Goal: Task Accomplishment & Management: Use online tool/utility

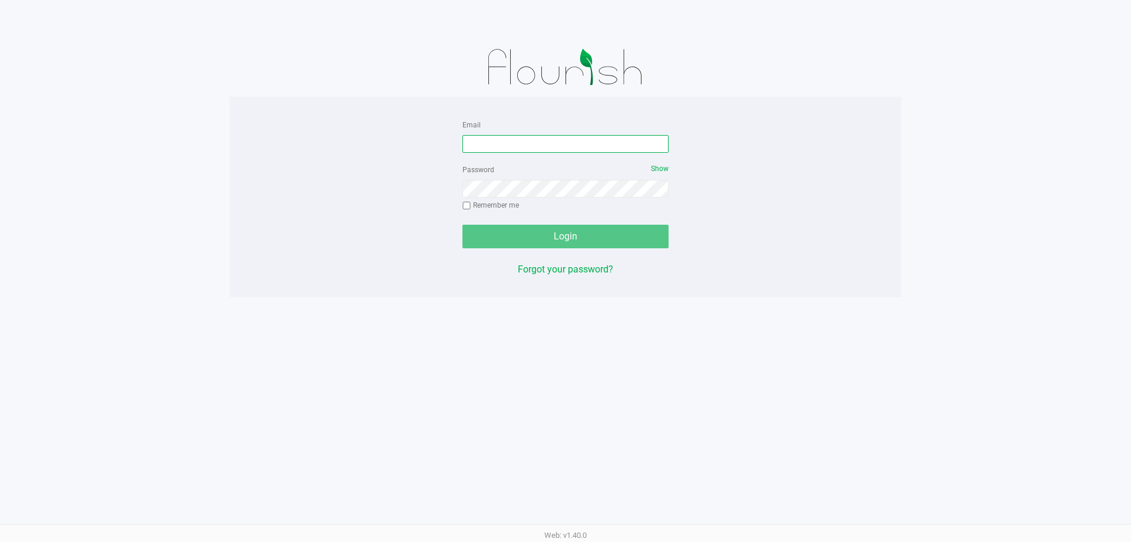
click at [579, 143] on input "Email" at bounding box center [566, 144] width 206 height 18
type input "[EMAIL_ADDRESS][DOMAIN_NAME]"
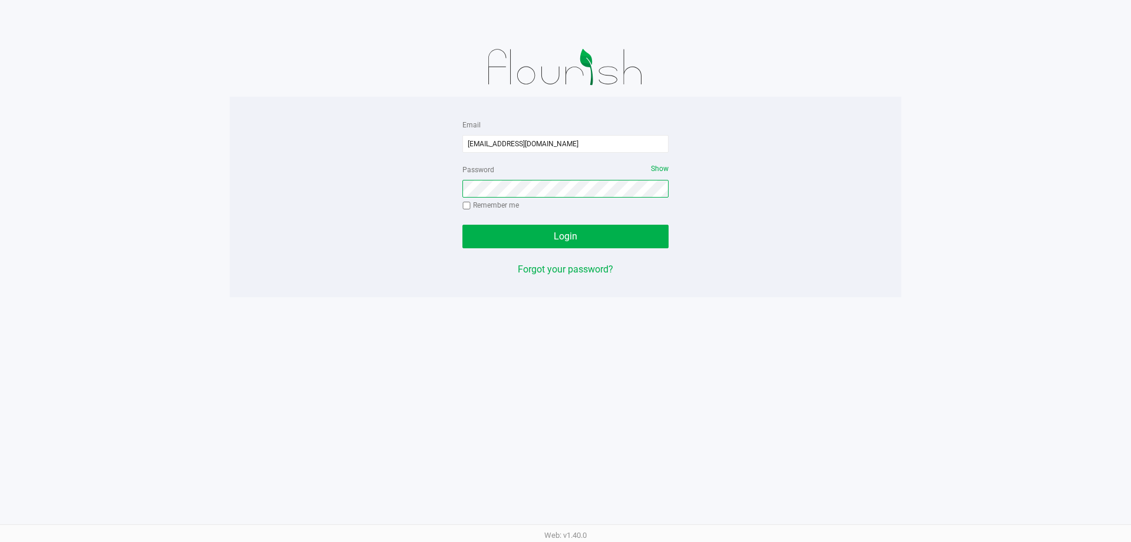
click at [463, 224] on button "Login" at bounding box center [566, 236] width 206 height 24
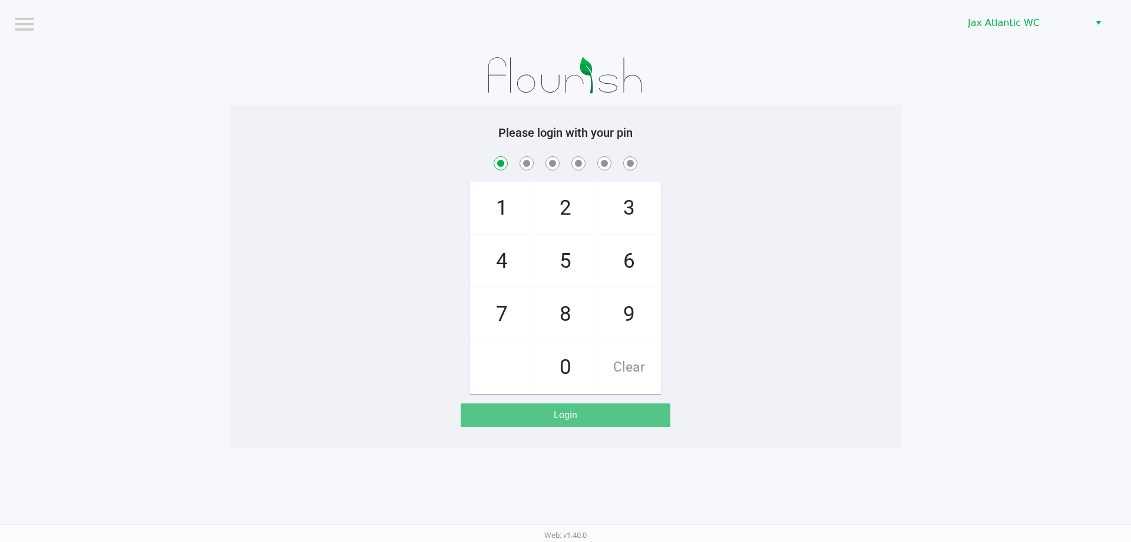
checkbox input "true"
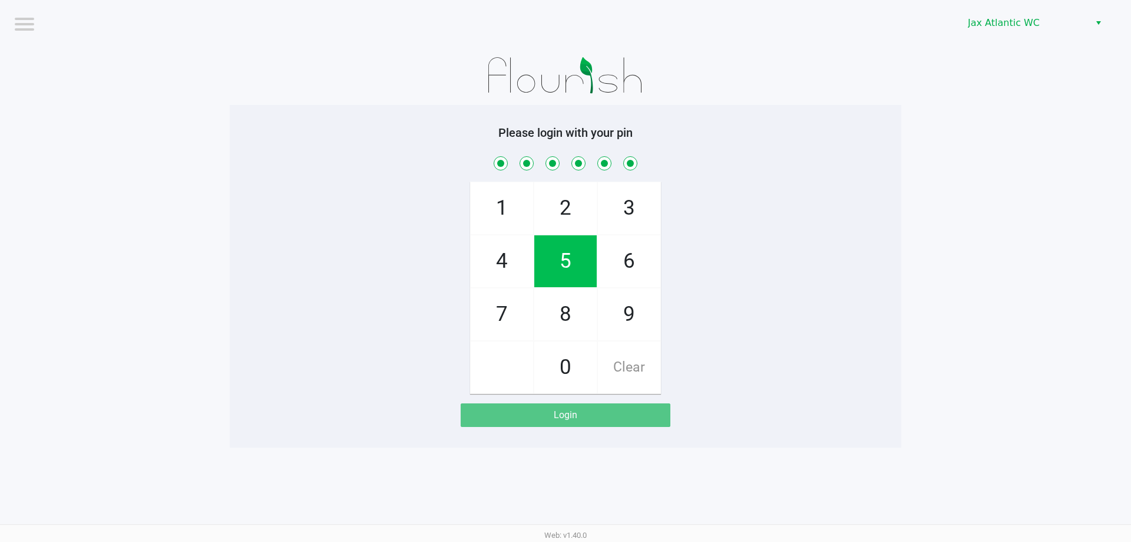
checkbox input "true"
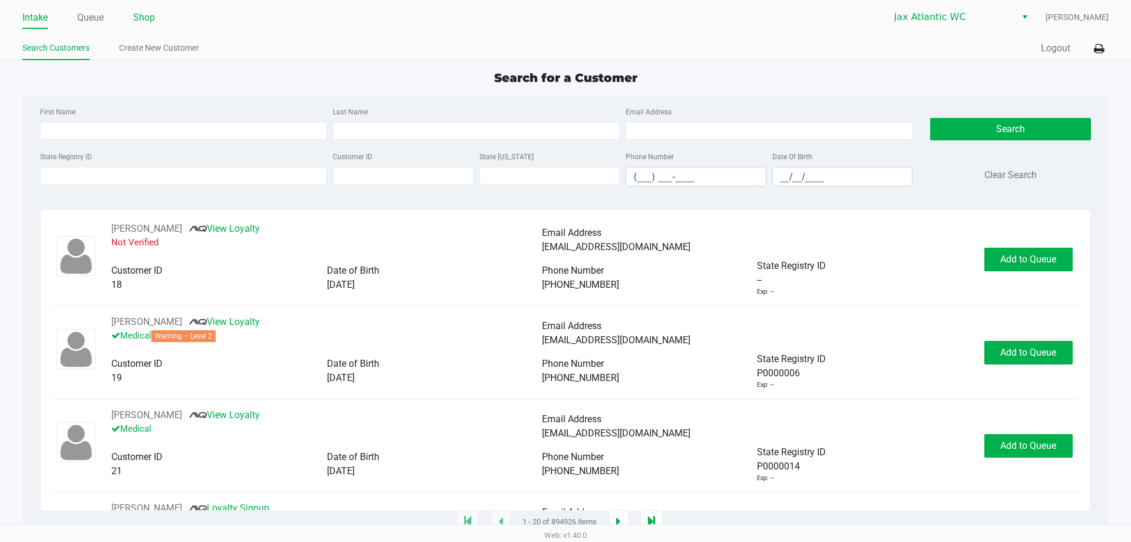
click at [138, 17] on link "Shop" at bounding box center [144, 17] width 22 height 16
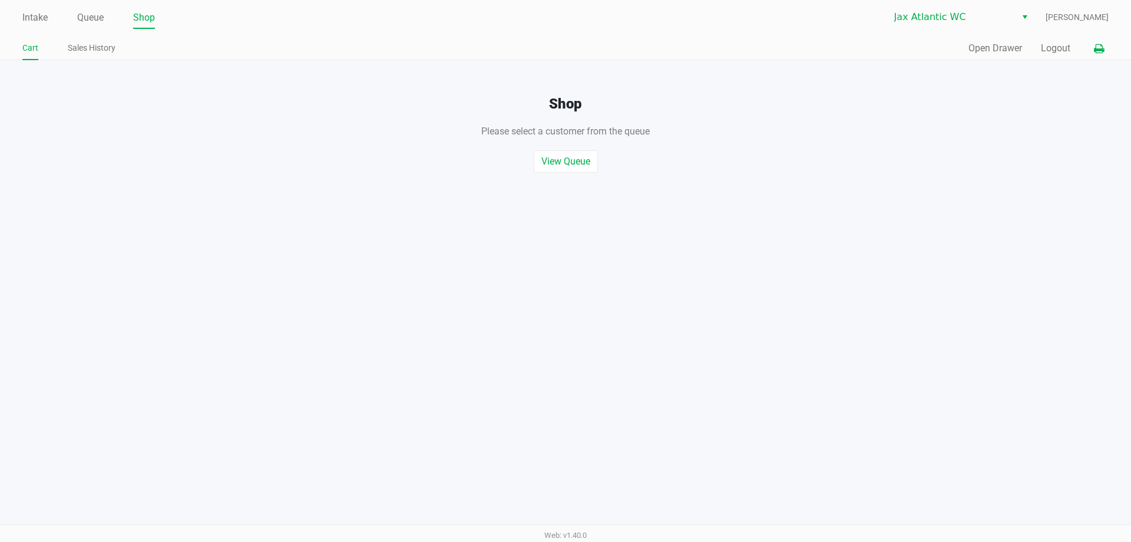
click at [1098, 49] on icon at bounding box center [1099, 49] width 10 height 8
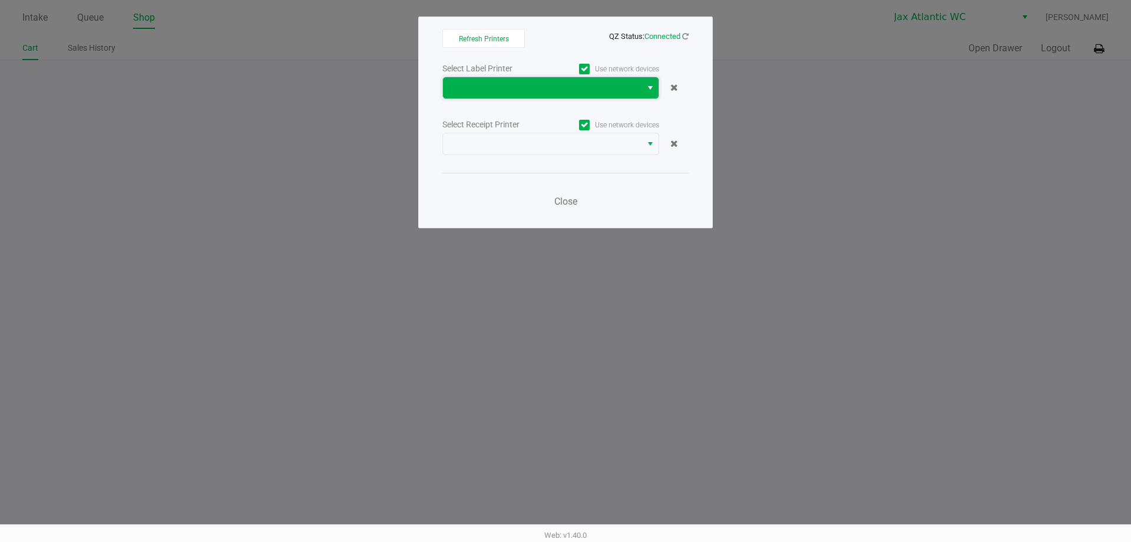
click at [560, 90] on span at bounding box center [542, 88] width 184 height 14
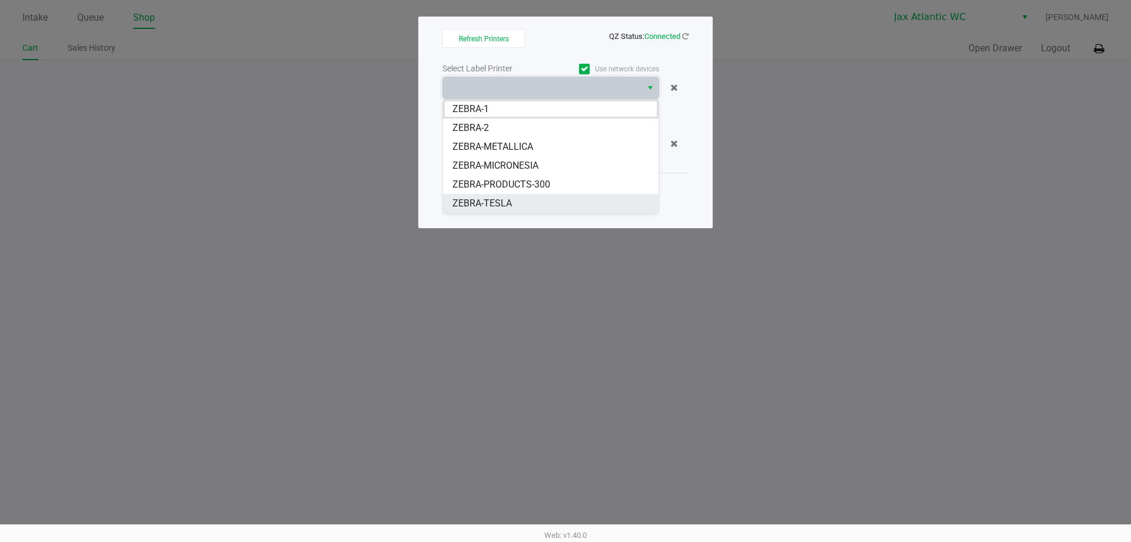
click at [487, 199] on span "ZEBRA-TESLA" at bounding box center [483, 203] width 60 height 14
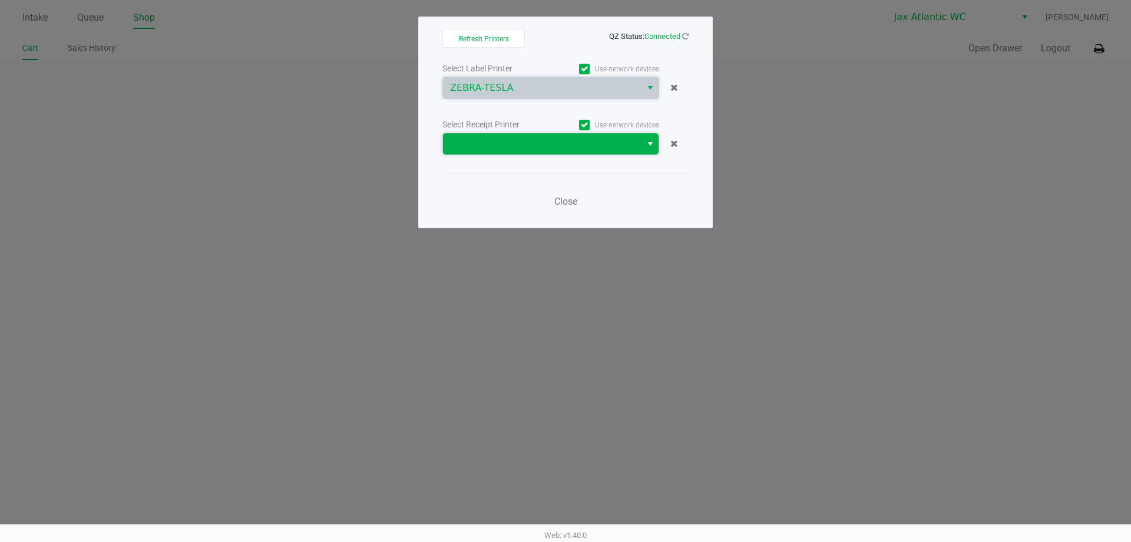
click at [517, 147] on span at bounding box center [542, 144] width 184 height 14
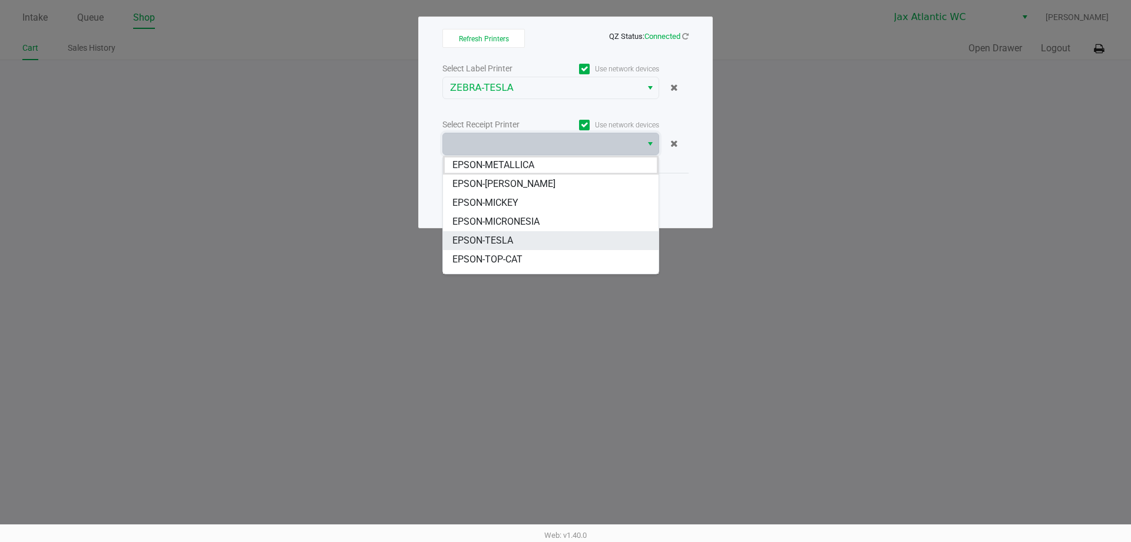
click at [505, 236] on span "EPSON-TESLA" at bounding box center [483, 240] width 61 height 14
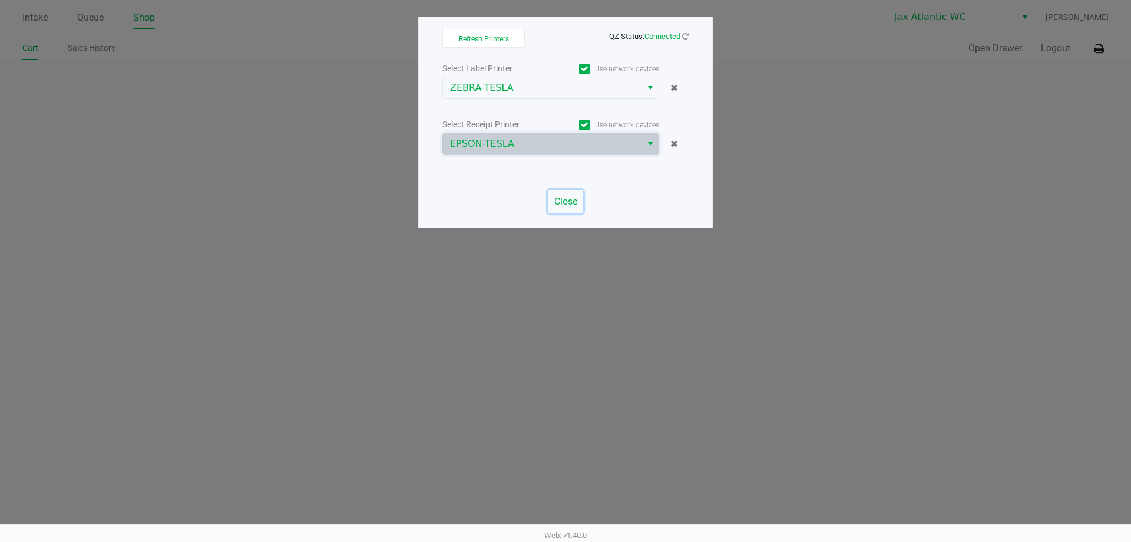
click at [561, 200] on span "Close" at bounding box center [565, 201] width 23 height 11
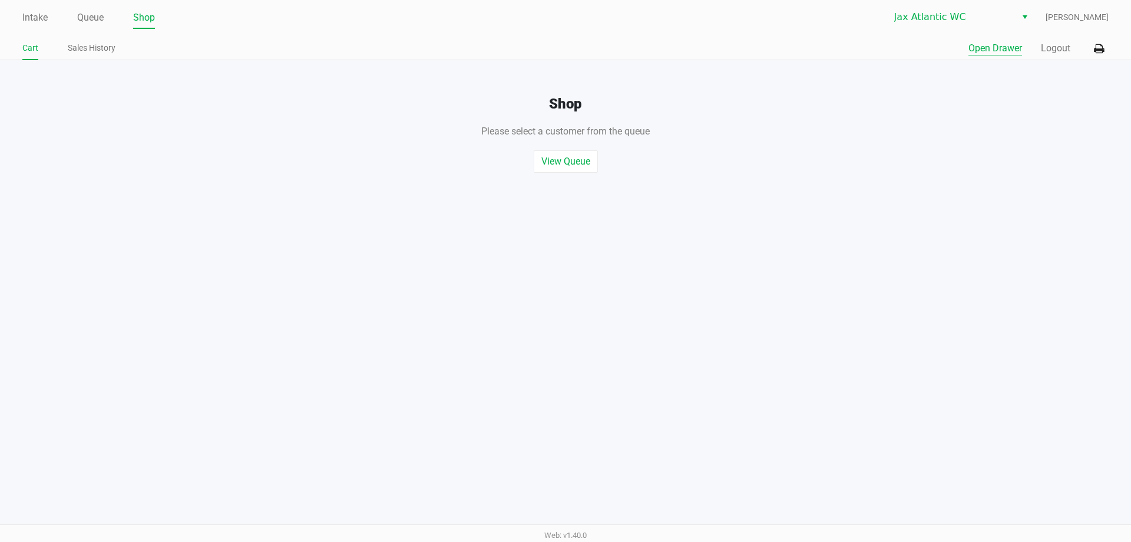
click at [995, 54] on button "Open Drawer" at bounding box center [996, 48] width 54 height 14
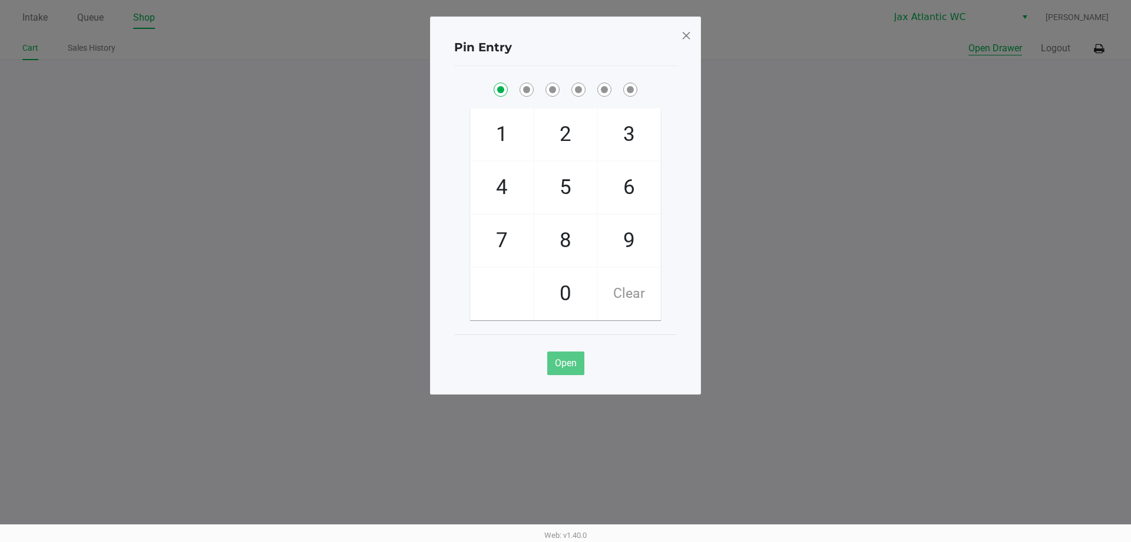
checkbox input "true"
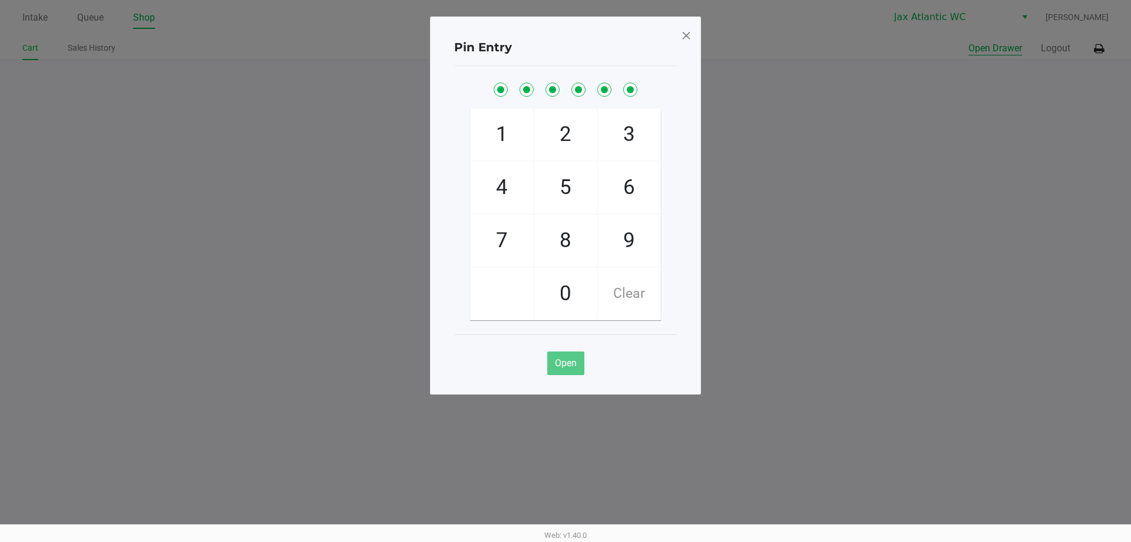
checkbox input "true"
